Goal: Task Accomplishment & Management: Manage account settings

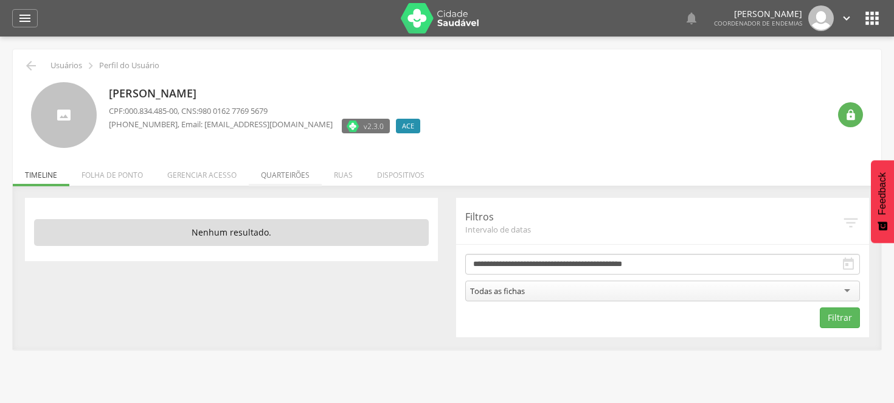
click at [292, 173] on li "Quarteirões" at bounding box center [285, 172] width 73 height 29
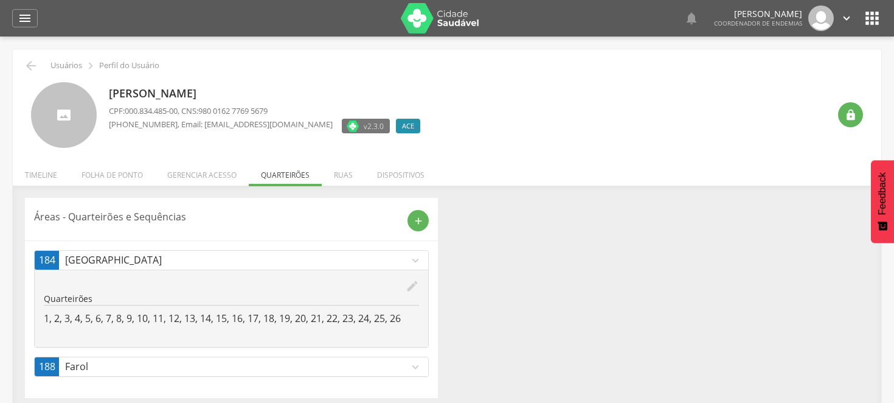
click at [759, 166] on div " Usuários  Perfil do Usuário [PERSON_NAME] CPF: 000.834.485-00 , CNS: 980 016…" at bounding box center [447, 229] width 869 height 361
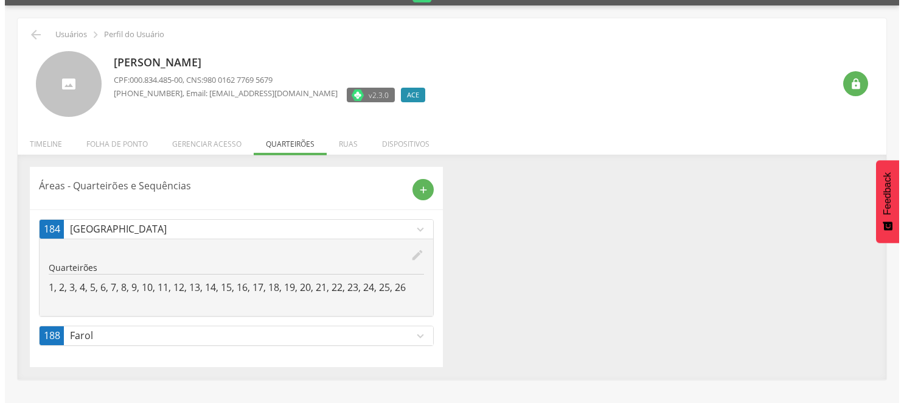
scroll to position [36, 0]
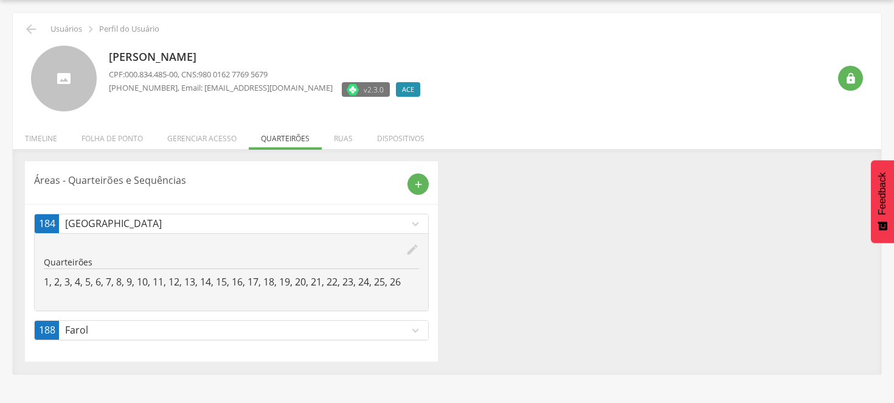
click at [412, 325] on icon "expand_more" at bounding box center [415, 330] width 13 height 13
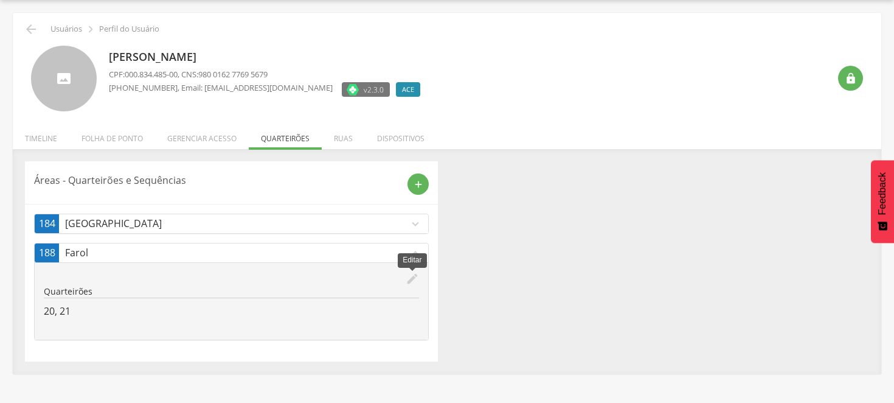
click at [411, 280] on icon "edit" at bounding box center [412, 278] width 13 height 13
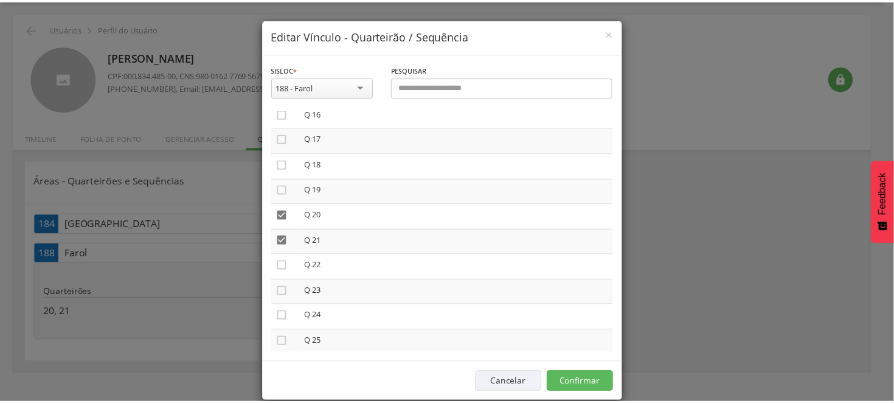
scroll to position [405, 0]
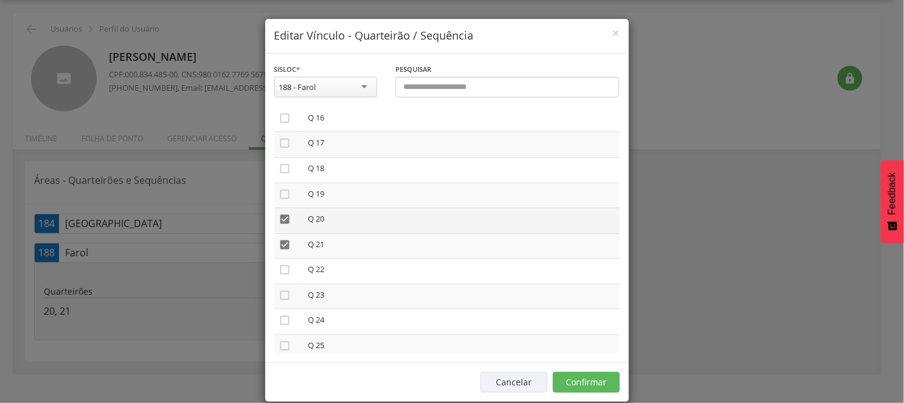
click at [279, 214] on icon "" at bounding box center [285, 219] width 12 height 12
click at [282, 238] on icon "" at bounding box center [285, 244] width 12 height 12
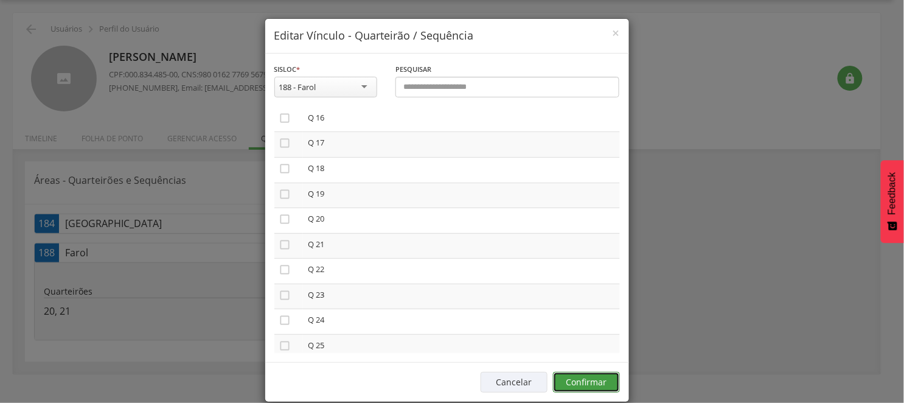
click at [579, 382] on button "Confirmar" at bounding box center [586, 382] width 67 height 21
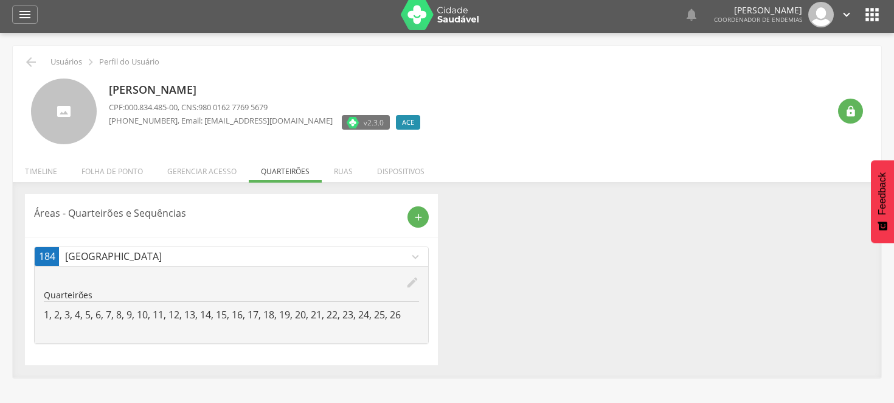
scroll to position [0, 0]
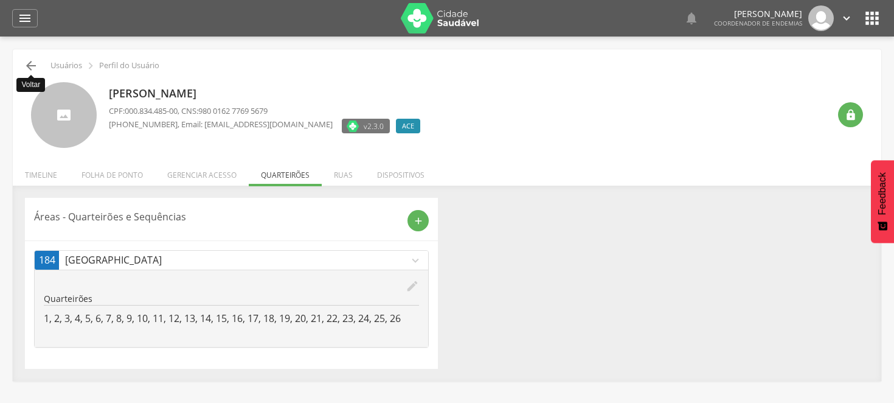
click at [32, 61] on icon "" at bounding box center [31, 65] width 15 height 15
